Goal: Check status

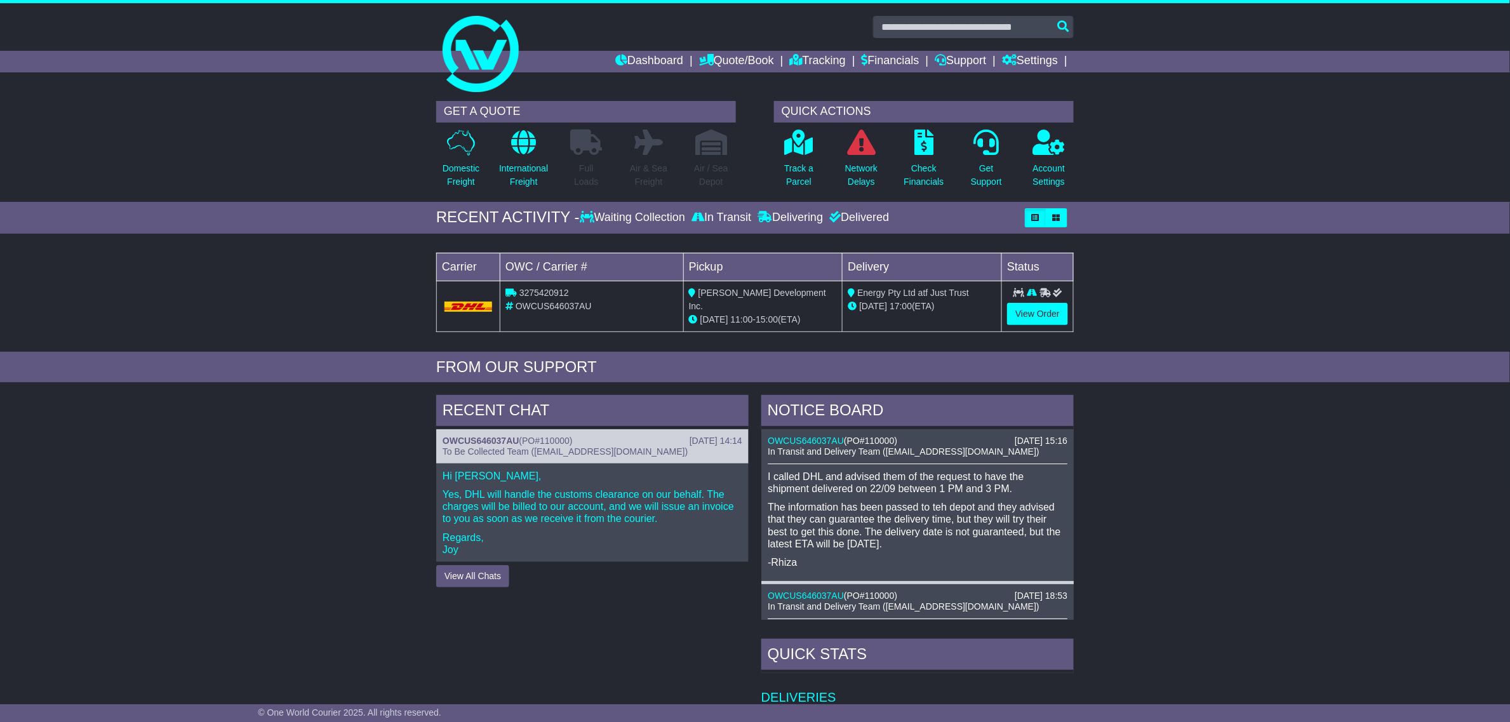
click at [554, 298] on div "3275420912" at bounding box center [591, 292] width 173 height 13
click at [551, 309] on span "OWCUS646037AU" at bounding box center [554, 306] width 76 height 10
copy span "OWCUS646037AU"
click at [547, 290] on span "3275420912" at bounding box center [544, 293] width 50 height 10
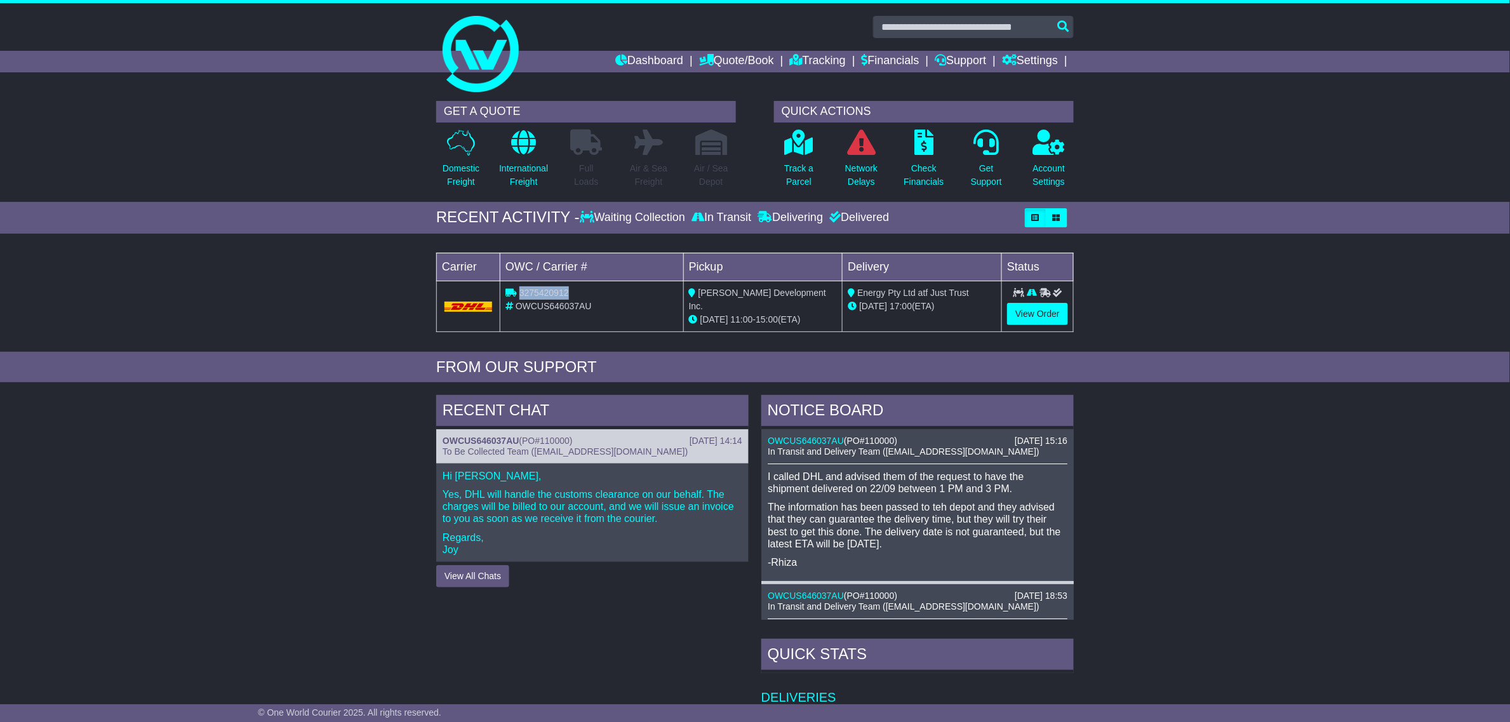
click at [547, 290] on span "3275420912" at bounding box center [544, 293] width 50 height 10
copy span "3275420912"
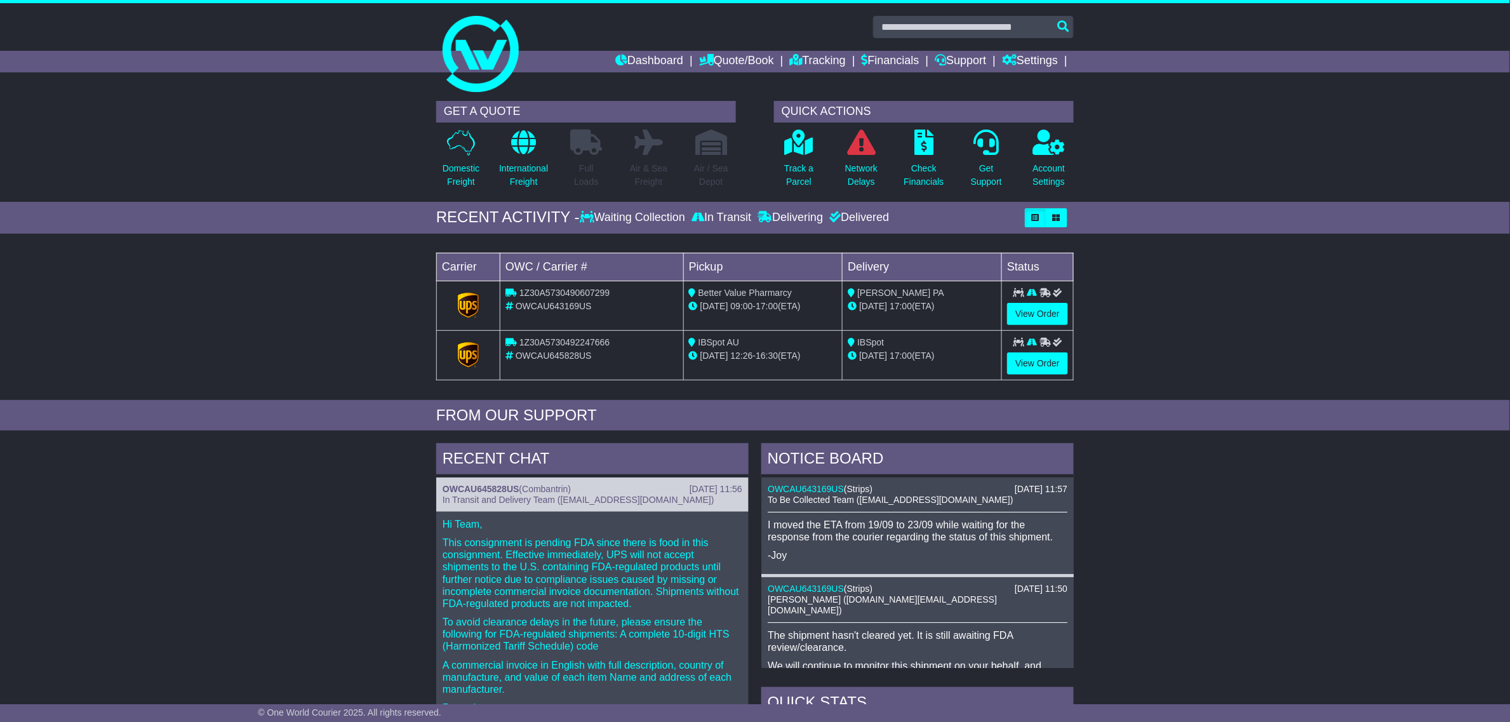
click at [580, 289] on span "1Z30A5730490607299" at bounding box center [564, 293] width 90 height 10
copy span "1Z30A5730490607299"
click at [586, 340] on span "1Z30A5730492247666" at bounding box center [564, 342] width 90 height 10
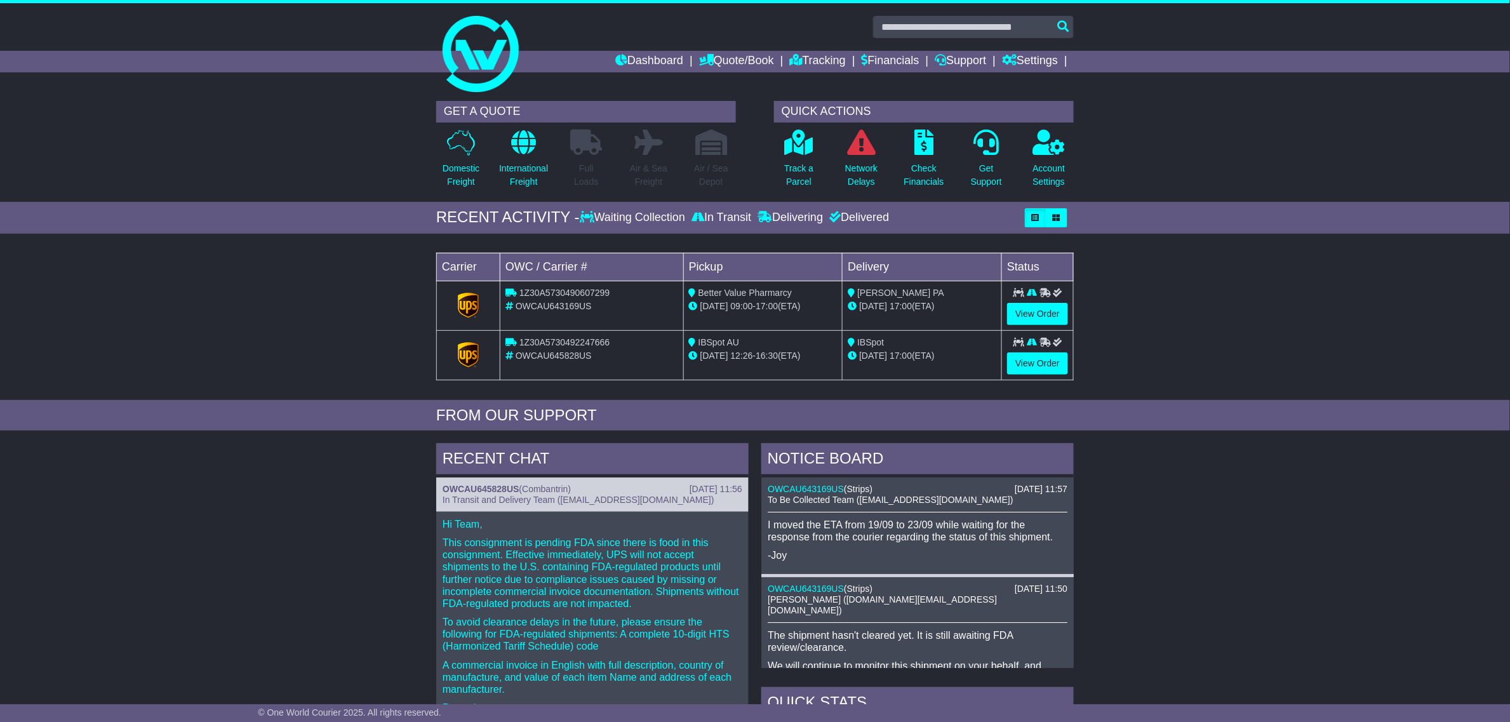
click at [584, 299] on div "1Z30A5730490607299" at bounding box center [591, 292] width 173 height 13
click at [584, 290] on span "1Z30A5730490607299" at bounding box center [564, 293] width 90 height 10
